Goal: Task Accomplishment & Management: Complete application form

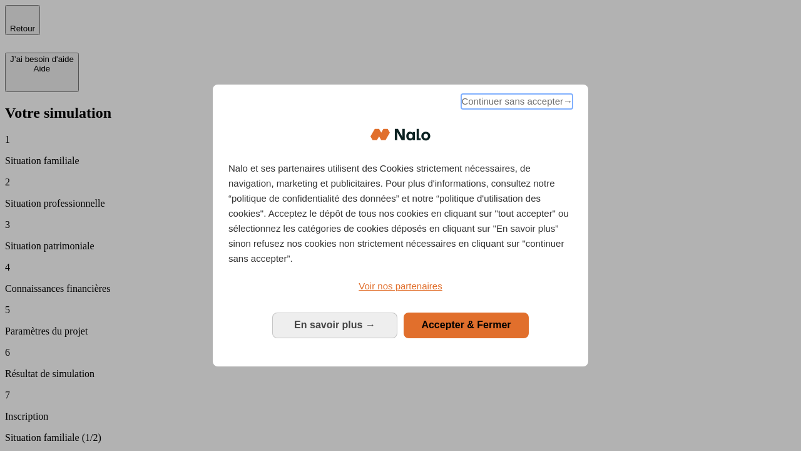
click at [516, 103] on span "Continuer sans accepter →" at bounding box center [516, 101] width 111 height 15
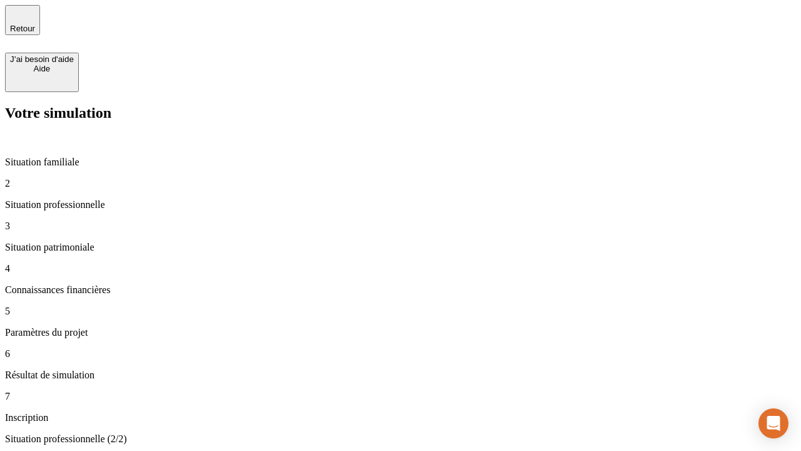
type input "30 000"
type input "1 000"
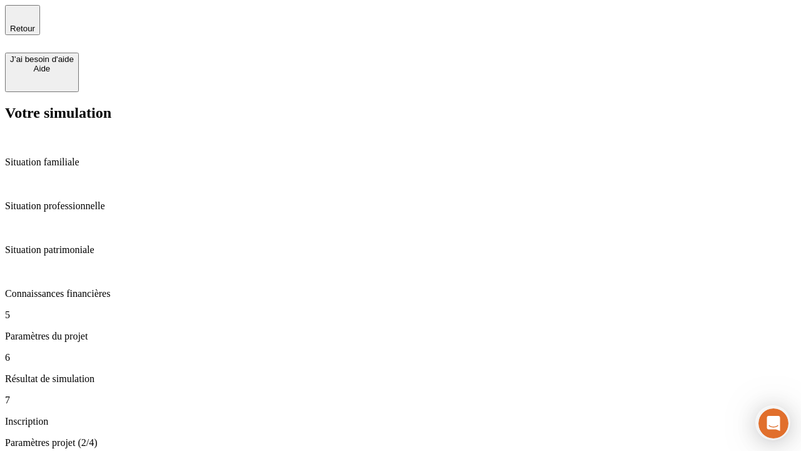
type input "65"
type input "5 000"
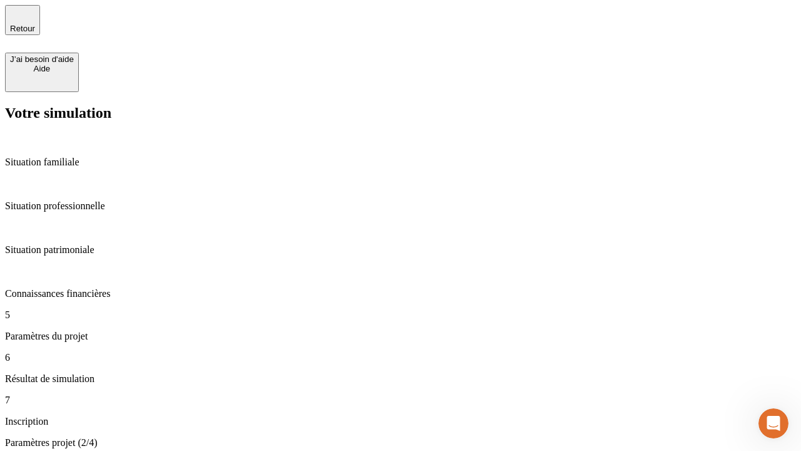
type input "640"
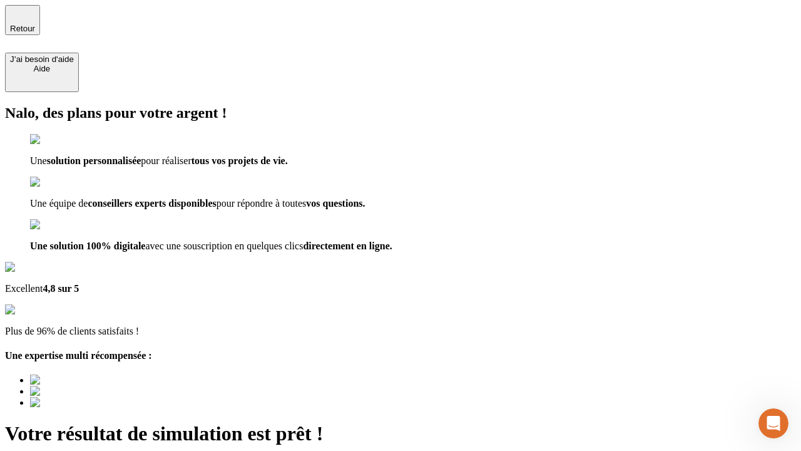
type input "[EMAIL_ADDRESS][DOMAIN_NAME]"
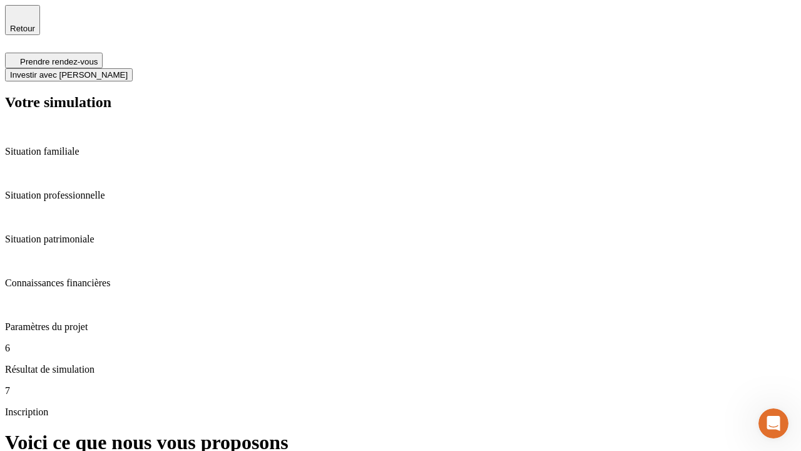
click at [128, 70] on span "Investir avec [PERSON_NAME]" at bounding box center [69, 74] width 118 height 9
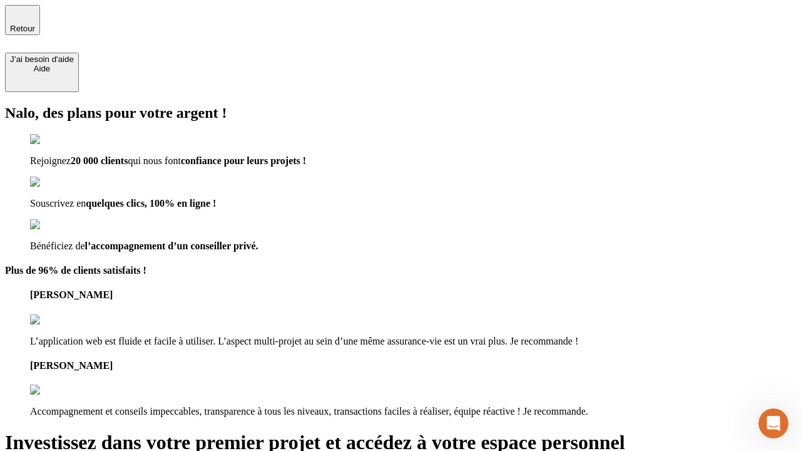
type input "[EMAIL_ADDRESS][DOMAIN_NAME]"
